Goal: Information Seeking & Learning: Learn about a topic

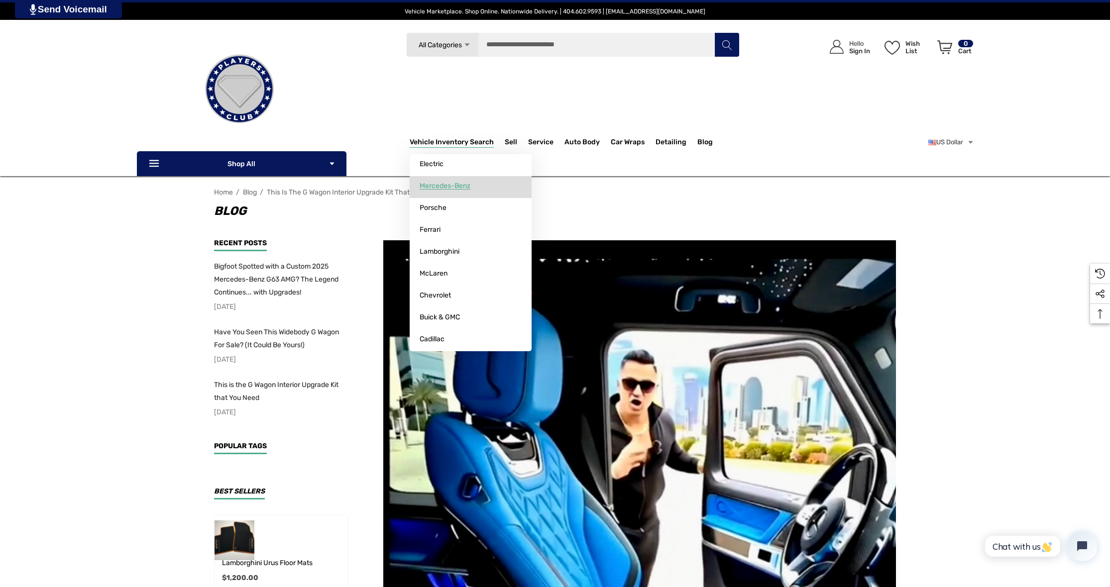
click at [450, 182] on span "Mercedes-Benz" at bounding box center [445, 186] width 51 height 9
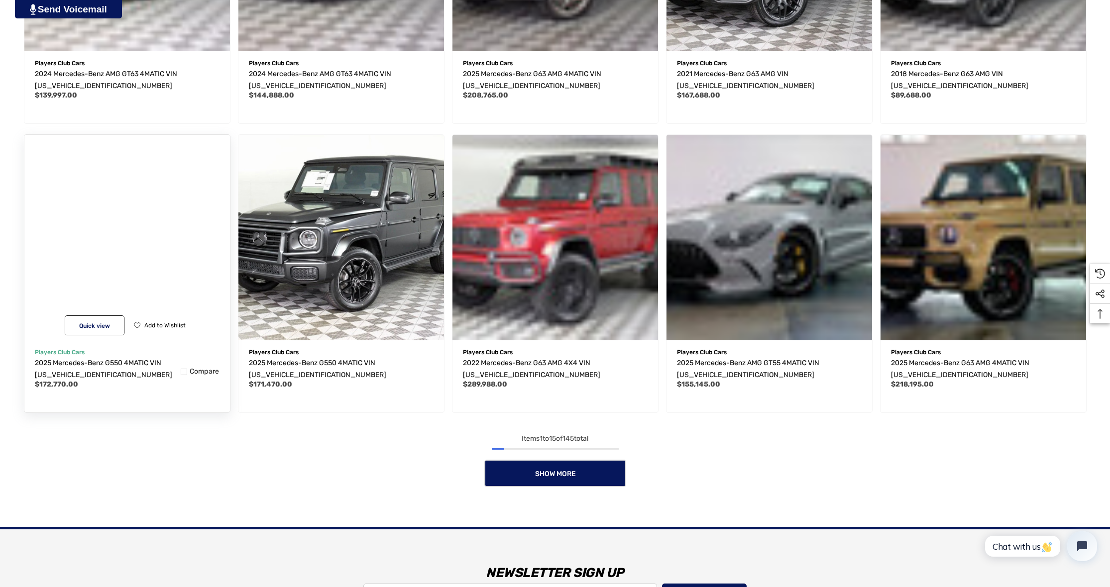
scroll to position [828, 0]
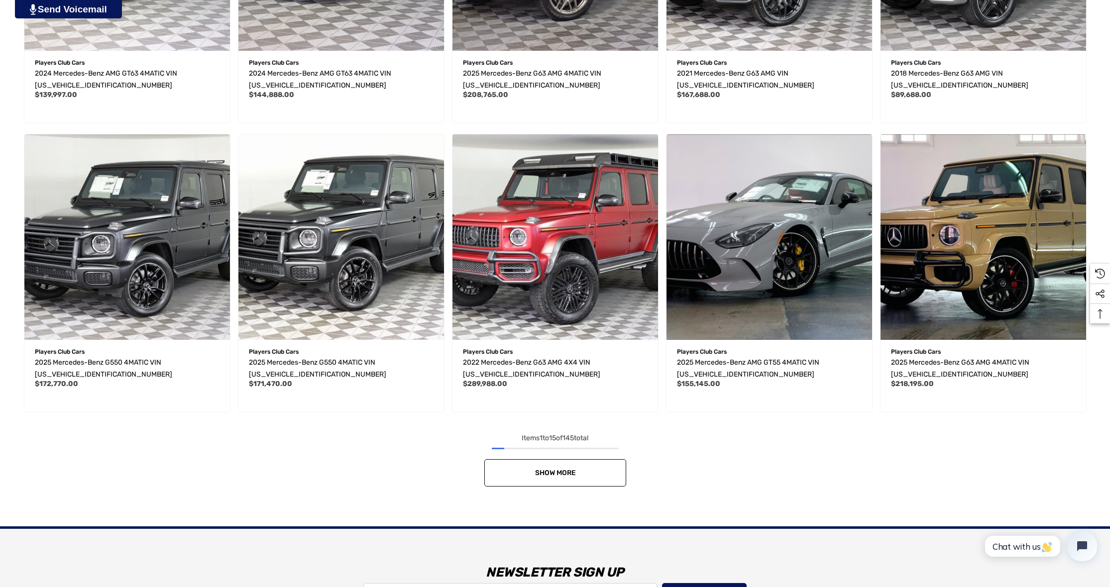
click at [570, 484] on link "Show More" at bounding box center [555, 472] width 142 height 27
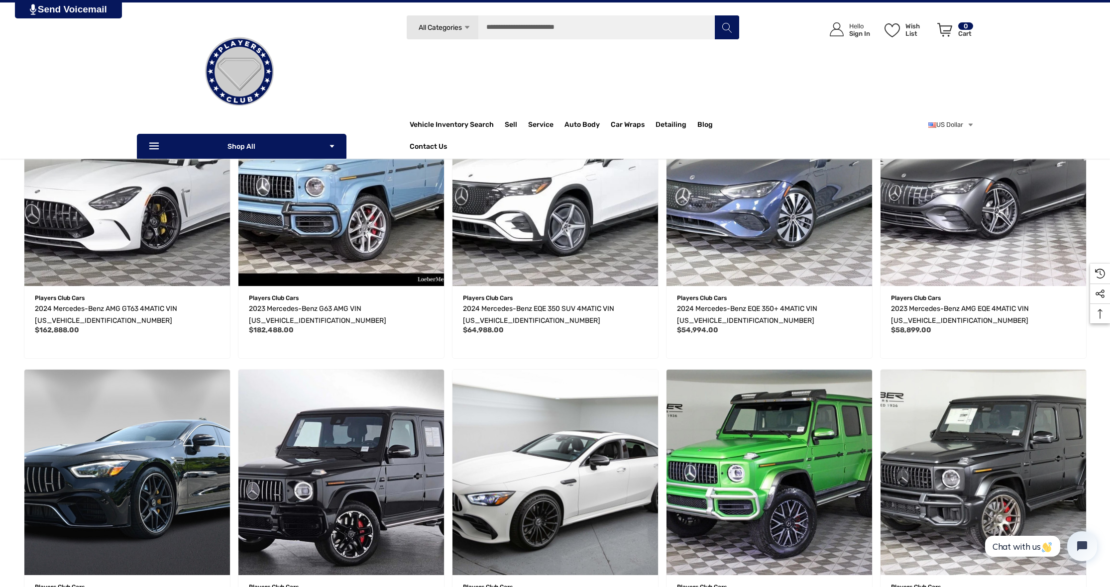
scroll to position [1436, 0]
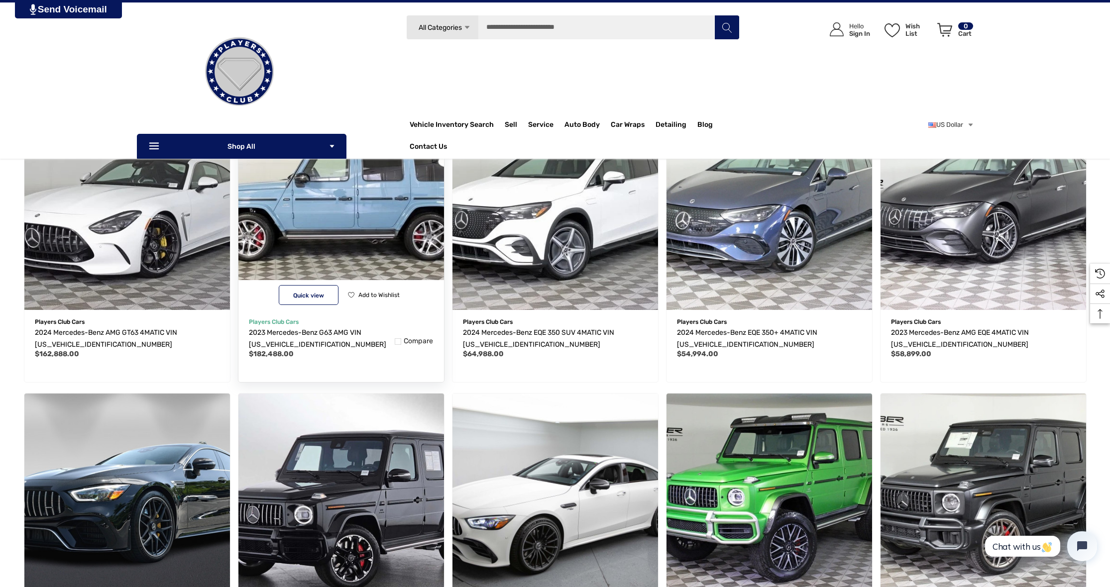
click at [323, 298] on span "Quick view" at bounding box center [308, 295] width 31 height 7
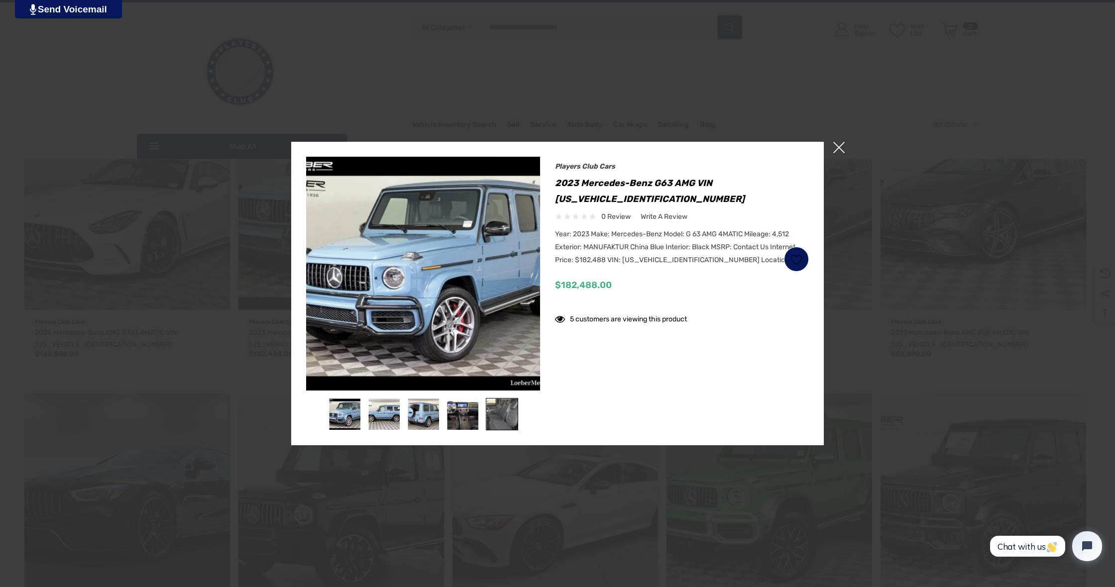
click at [502, 418] on img at bounding box center [501, 414] width 31 height 31
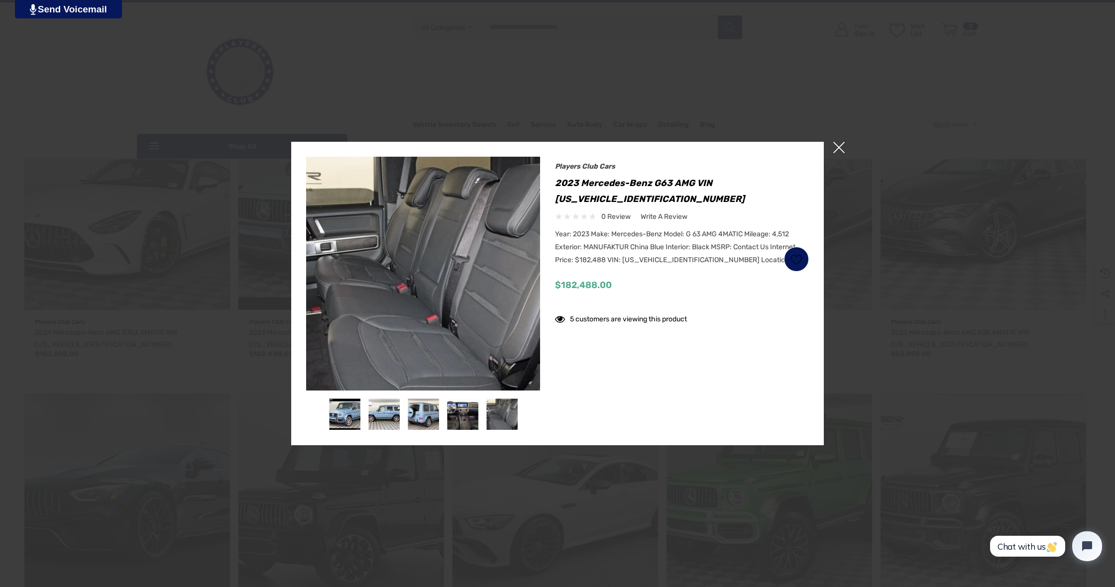
click at [481, 416] on div at bounding box center [462, 414] width 39 height 32
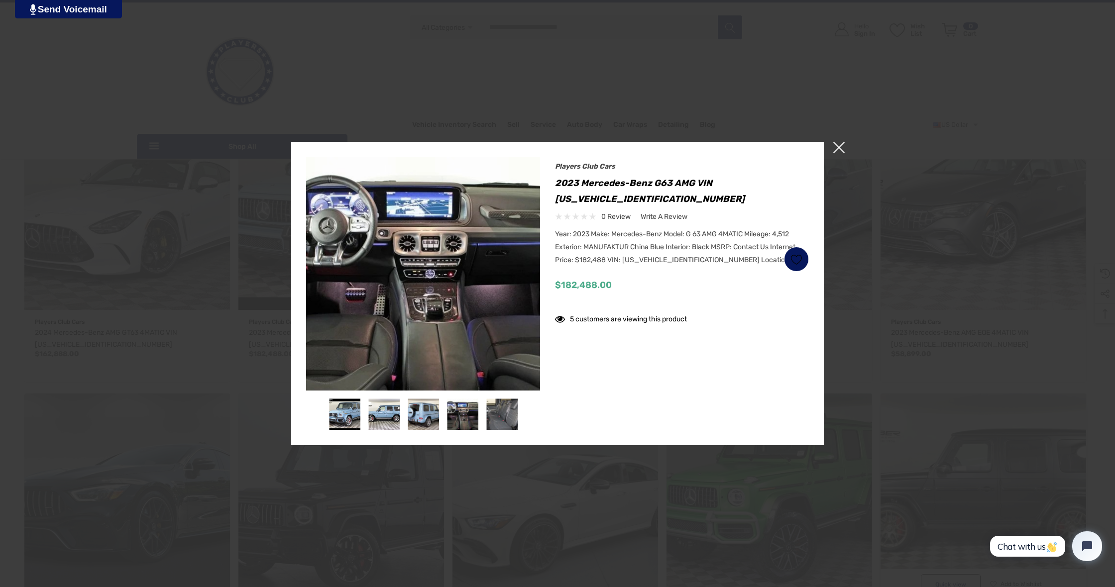
click at [1043, 429] on div at bounding box center [557, 293] width 1115 height 587
